Goal: Information Seeking & Learning: Learn about a topic

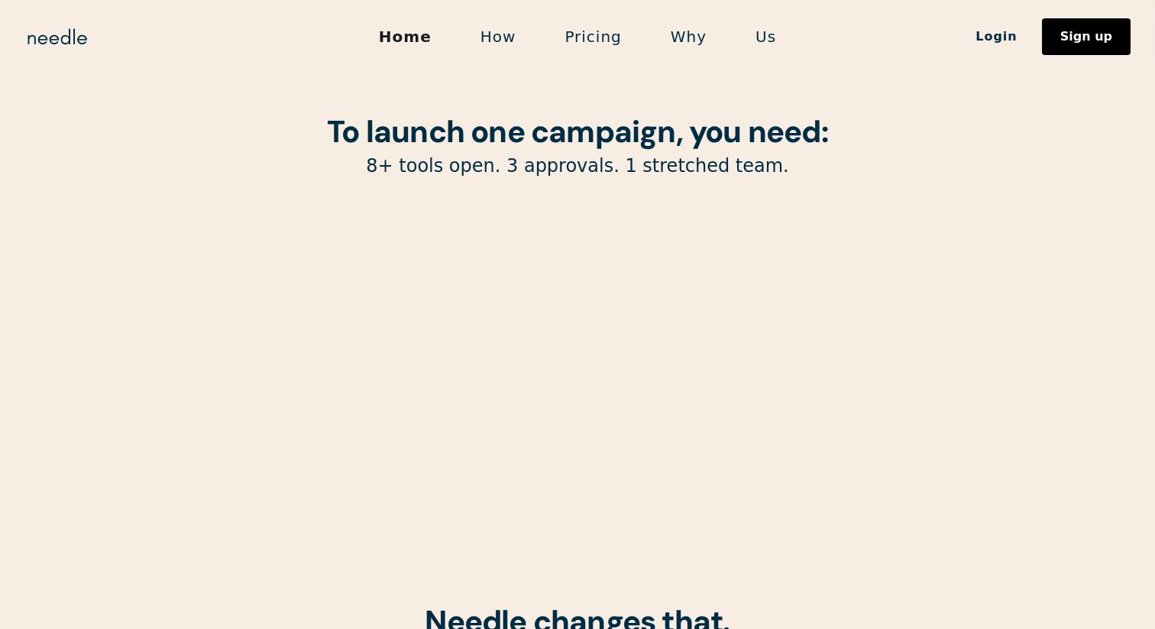
click at [598, 36] on link "Pricing" at bounding box center [592, 37] width 105 height 32
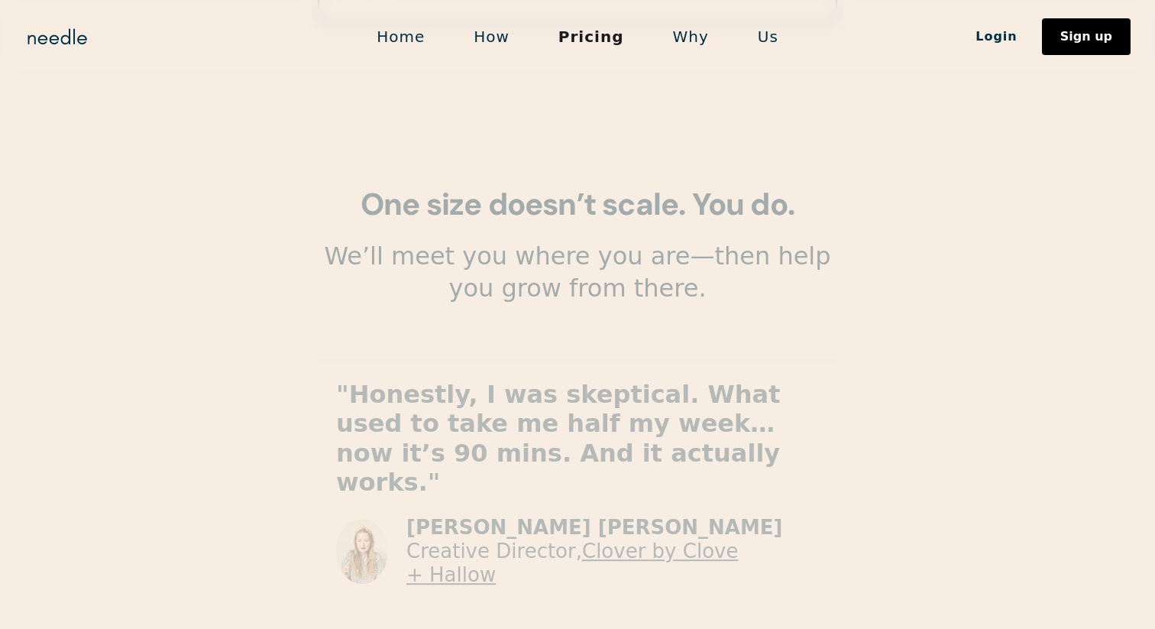
scroll to position [2761, 0]
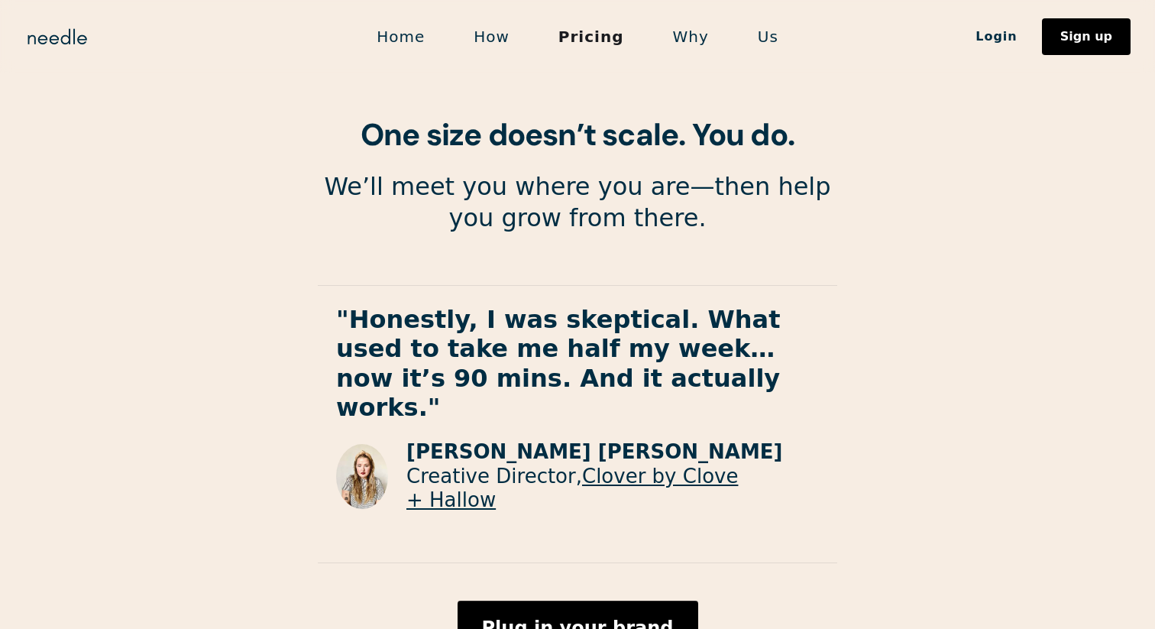
click at [685, 35] on link "Why" at bounding box center [691, 37] width 85 height 32
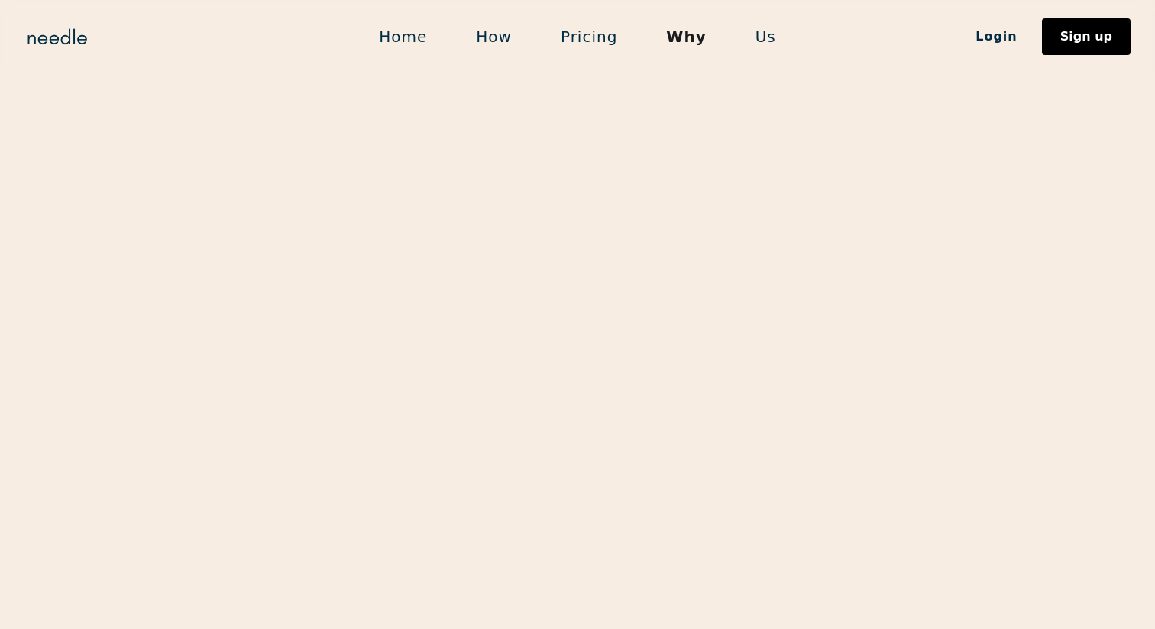
scroll to position [2550, 0]
